Goal: Transaction & Acquisition: Obtain resource

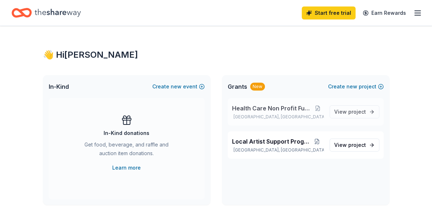
click at [268, 114] on div "Health Care Non Profit Fundraiser [GEOGRAPHIC_DATA], [GEOGRAPHIC_DATA]" at bounding box center [278, 112] width 92 height 16
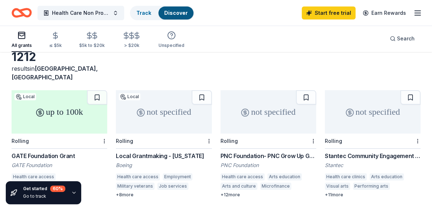
scroll to position [37, 0]
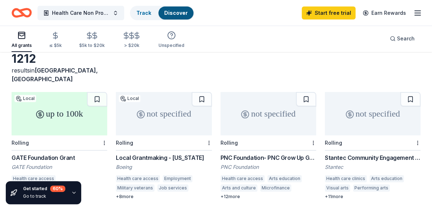
click at [338, 153] on div "Stantec Community Engagement Grant" at bounding box center [373, 157] width 96 height 9
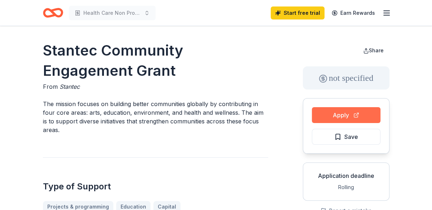
click at [335, 116] on button "Apply" at bounding box center [346, 115] width 69 height 16
